Goal: Task Accomplishment & Management: Manage account settings

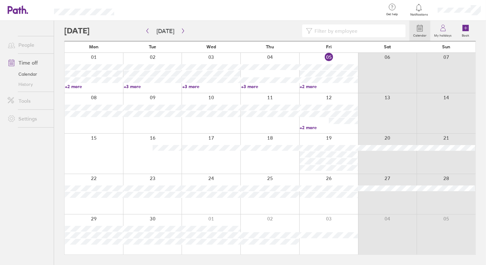
click at [74, 88] on link "+2 more" at bounding box center [94, 87] width 58 height 6
click at [273, 210] on div at bounding box center [269, 194] width 59 height 40
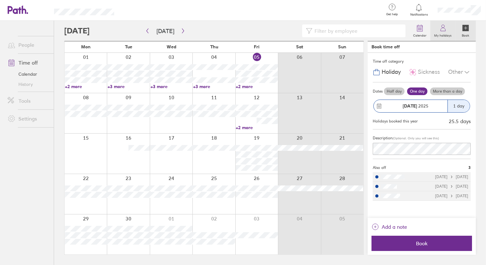
click at [443, 26] on icon at bounding box center [443, 28] width 8 height 8
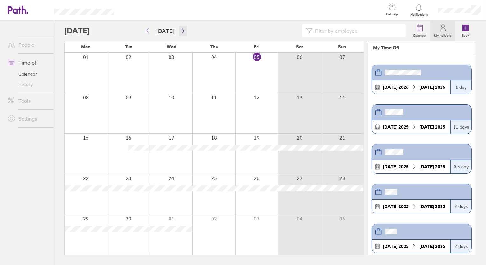
click at [181, 31] on icon "button" at bounding box center [183, 30] width 5 height 5
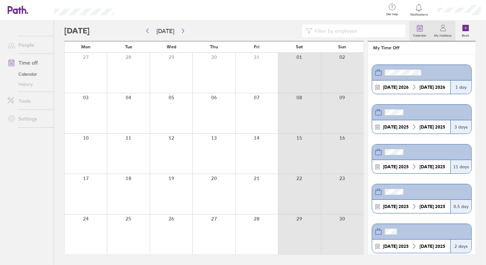
click at [420, 33] on label "Calendar" at bounding box center [419, 35] width 21 height 6
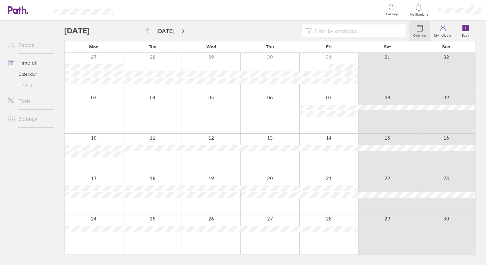
click at [419, 30] on icon at bounding box center [420, 28] width 8 height 8
click at [182, 32] on icon "button" at bounding box center [183, 31] width 2 height 5
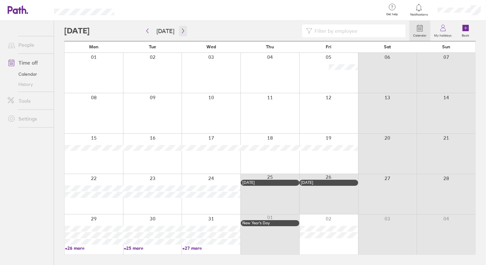
click at [182, 32] on icon "button" at bounding box center [183, 31] width 2 height 5
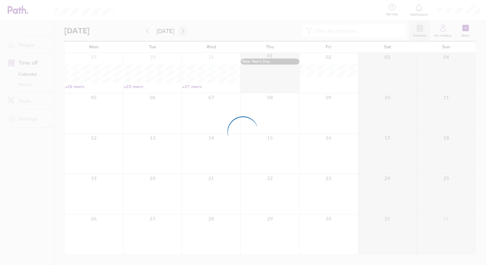
click at [182, 32] on icon "button" at bounding box center [183, 31] width 2 height 5
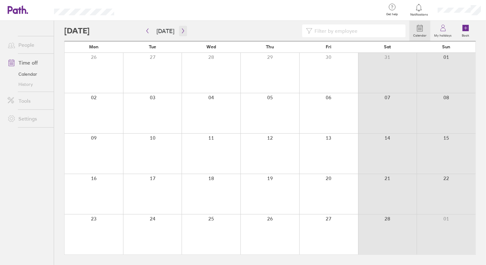
click at [182, 32] on icon "button" at bounding box center [183, 31] width 2 height 5
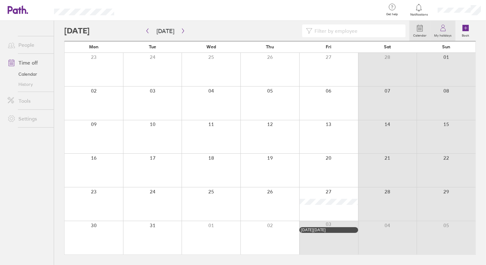
click at [439, 33] on label "My holidays" at bounding box center [442, 35] width 25 height 6
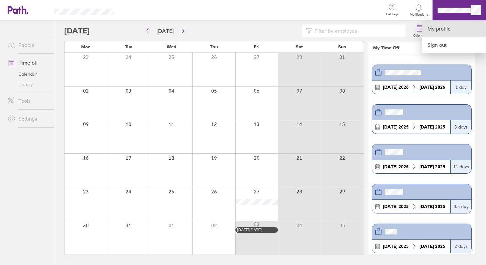
click at [442, 26] on link "My profile" at bounding box center [454, 29] width 64 height 16
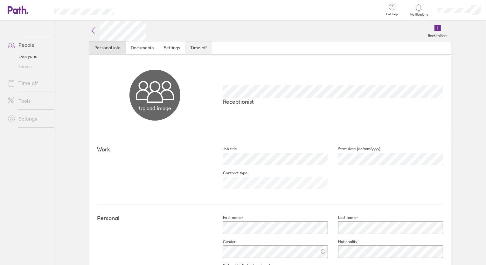
click at [189, 49] on link "Time off" at bounding box center [198, 47] width 27 height 13
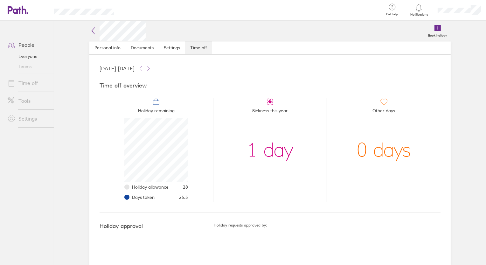
scroll to position [64, 64]
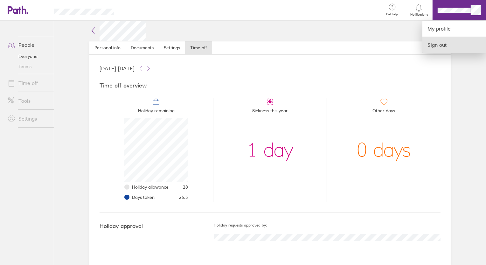
click at [453, 45] on link "Sign out" at bounding box center [454, 45] width 64 height 16
